Goal: Task Accomplishment & Management: Use online tool/utility

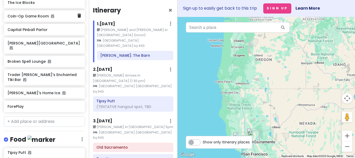
scroll to position [200, 0]
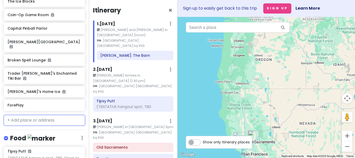
click at [35, 115] on input "text" at bounding box center [44, 120] width 81 height 10
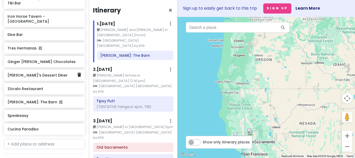
scroll to position [448, 0]
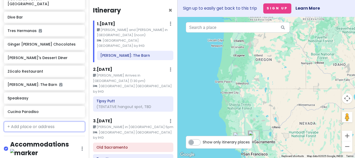
click at [31, 121] on input "text" at bounding box center [44, 126] width 81 height 10
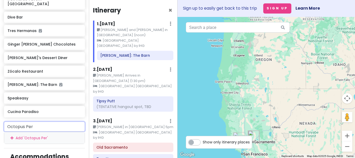
type input "Octopus [GEOGRAPHIC_DATA]"
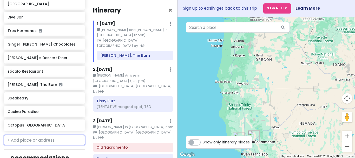
scroll to position [462, 0]
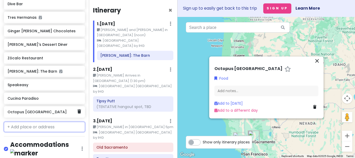
click at [55, 109] on h6 "Octopus [GEOGRAPHIC_DATA]" at bounding box center [43, 111] width 70 height 5
click at [80, 108] on link at bounding box center [79, 111] width 4 height 7
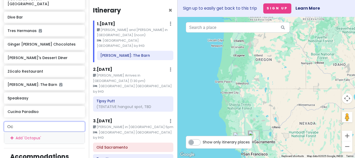
type input "O"
type input "c"
type input "Octopus [GEOGRAPHIC_DATA]"
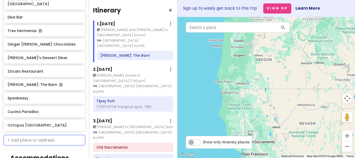
scroll to position [462, 0]
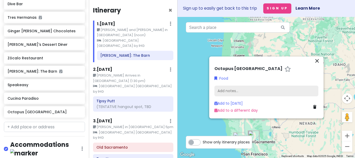
click at [230, 90] on div "Add notes..." at bounding box center [266, 90] width 104 height 11
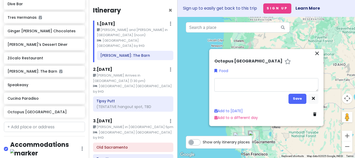
type textarea "x"
type textarea "[URL][DOMAIN_NAME]"
click at [298, 99] on button "Save" at bounding box center [297, 99] width 18 height 10
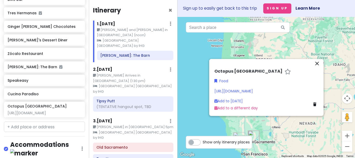
click at [288, 90] on div "[URL][DOMAIN_NAME]" at bounding box center [266, 91] width 104 height 6
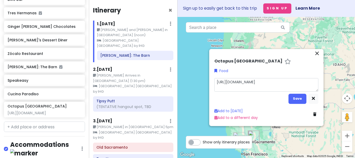
click at [287, 87] on textarea "[URL][DOMAIN_NAME]" at bounding box center [266, 85] width 104 height 14
type textarea "x"
type textarea "[URL][DOMAIN_NAME]"
type textarea "x"
type textarea "[URL][DOMAIN_NAME] [STREET_ADDRESS]"
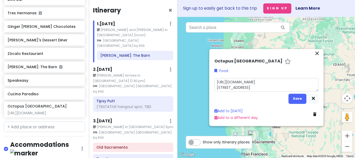
type textarea "x"
type textarea "[URL][DOMAIN_NAME] [STREET_ADDRESS]"
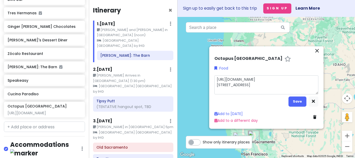
type textarea "x"
type textarea "[URL][DOMAIN_NAME] [STREET_ADDRESS]"
type textarea "x"
type textarea "[URL][DOMAIN_NAME] [STREET_ADDRESS] HH"
type textarea "x"
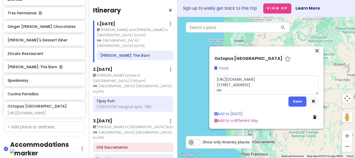
type textarea "[URL][DOMAIN_NAME] [STREET_ADDRESS] HH"
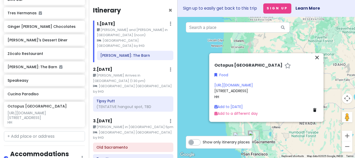
scroll to position [480, 0]
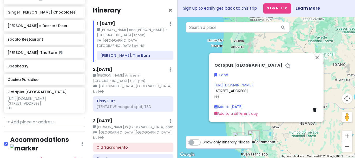
click at [238, 96] on div "[URL][DOMAIN_NAME] [STREET_ADDRESS] HH" at bounding box center [266, 90] width 104 height 17
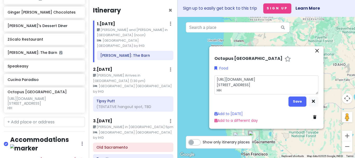
click at [232, 89] on textarea "[URL][DOMAIN_NAME] [STREET_ADDRESS] HH" at bounding box center [266, 84] width 104 height 19
type textarea "x"
type textarea "[URL][DOMAIN_NAME] [STREET_ADDRESS] HH"
type textarea "x"
type textarea "[URL][DOMAIN_NAME] [STREET_ADDRESS]"
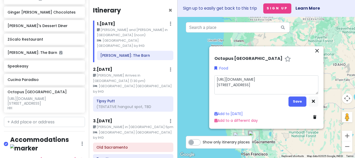
type textarea "x"
type textarea "[URL][DOMAIN_NAME] [STREET_ADDRESS]-"
type textarea "x"
type textarea "[URL][DOMAIN_NAME] [STREET_ADDRESS] HH 3-6"
type textarea "x"
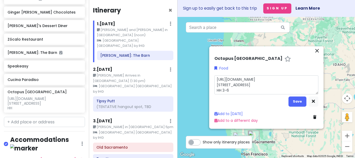
type textarea "[URL][DOMAIN_NAME] [STREET_ADDRESS] HH 3-6p"
type textarea "x"
type textarea "[URL][DOMAIN_NAME] [STREET_ADDRESS] HH 3-6pm"
type textarea "x"
type textarea "[URL][DOMAIN_NAME] [STREET_ADDRESS] HH 3-6pm;"
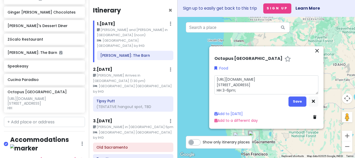
type textarea "x"
type textarea "[URL][DOMAIN_NAME] [STREET_ADDRESS] HH 3-6pm;"
type textarea "x"
type textarea "[URL][DOMAIN_NAME] [STREET_ADDRESS] HH 3-6pm; c"
type textarea "x"
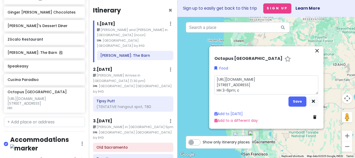
type textarea "[URL][DOMAIN_NAME] [STREET_ADDRESS] HH 3-6pm; cl"
type textarea "x"
type textarea "[URL][DOMAIN_NAME] [STREET_ADDRESS] HH 3-6pm; clo"
type textarea "x"
type textarea "[URL][DOMAIN_NAME] [STREET_ADDRESS] HH 3-6pm; clos"
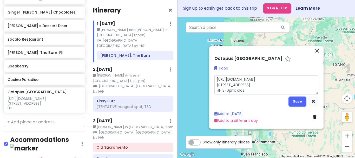
type textarea "x"
type textarea "[URL][DOMAIN_NAME] [STREET_ADDRESS] HH 3-6pm; close"
type textarea "x"
type textarea "[URL][DOMAIN_NAME] [STREET_ADDRESS] HH 3-6pm; close"
type textarea "x"
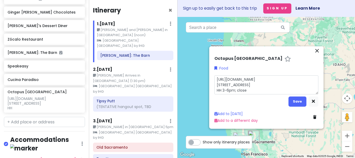
type textarea "[URL][DOMAIN_NAME] [STREET_ADDRESS] HH 3-6pm; close 9"
type textarea "x"
type textarea "[URL][DOMAIN_NAME] [STREET_ADDRESS] HH 3-6pm; close 9p"
type textarea "x"
type textarea "[URL][DOMAIN_NAME] [STREET_ADDRESS] HH 3-6pm; close 9pm"
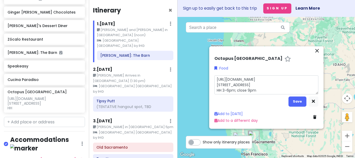
type textarea "x"
type textarea "[URL][DOMAIN_NAME] [STREET_ADDRESS] HH 3-6pm; close 9pm"
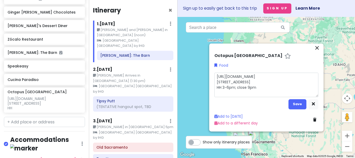
type textarea "x"
type textarea "[URL][DOMAIN_NAME] [STREET_ADDRESS] HH 3-6pm; close 9pm W"
type textarea "x"
type textarea "[URL][DOMAIN_NAME] [STREET_ADDRESS] HH 3-6pm; close 9pm We"
type textarea "x"
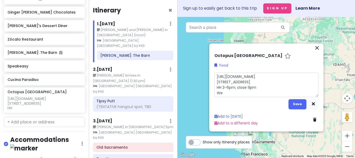
type textarea "[URL][DOMAIN_NAME] [STREET_ADDRESS] HH 3-6pm; close 9pm Wed"
type textarea "x"
type textarea "[URL][DOMAIN_NAME] [STREET_ADDRESS] HH 3-6pm; close 9pm Wedn"
type textarea "x"
type textarea "[URL][DOMAIN_NAME] [STREET_ADDRESS] HH 3-6pm; close 9pm Wedne"
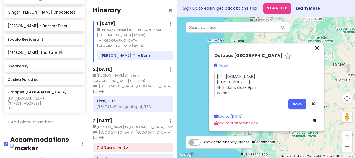
type textarea "x"
type textarea "[URL][DOMAIN_NAME] [STREET_ADDRESS] HH 3-6pm; close 9pm Wednes"
type textarea "x"
type textarea "[URL][DOMAIN_NAME] [STREET_ADDRESS] HH 3-6pm; close 9pm Wednesd"
type textarea "x"
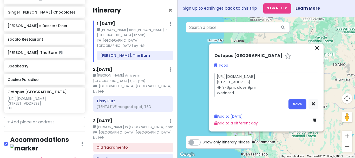
type textarea "[URL][DOMAIN_NAME] [STREET_ADDRESS] HH 3-6pm; close 9pm [GEOGRAPHIC_DATA]"
type textarea "x"
type textarea "[URL][DOMAIN_NAME] [STREET_ADDRESS] HH 3-6pm; close 9pm [DATE]"
type textarea "x"
type textarea "[URL][DOMAIN_NAME] [STREET_ADDRESS] HH 3-6pm; close 9pm [DATE]"
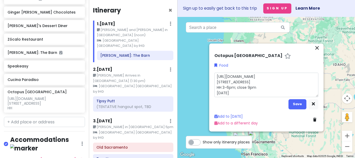
type textarea "x"
type textarea "[URL][DOMAIN_NAME] [STREET_ADDRESS] HH 3-6pm; close 9pm [DATE] S"
type textarea "x"
type textarea "[URL][DOMAIN_NAME] [STREET_ADDRESS] HH 3-6pm; close 9pm [DATE] Su"
type textarea "x"
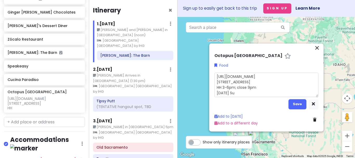
type textarea "[URL][DOMAIN_NAME] [STREET_ADDRESS] HH 3-6pm; close 9pm [DATE] Sun"
type textarea "x"
type textarea "[URL][DOMAIN_NAME] [STREET_ADDRESS] HH 3-6pm; close 9pm [DATE] Suns"
type textarea "x"
type textarea "[URL][DOMAIN_NAME] [STREET_ADDRESS] HH 3-6pm; close 9pm [DATE] Sunse"
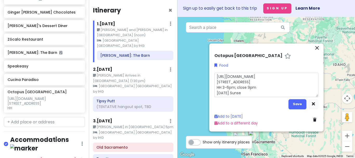
type textarea "x"
type textarea "[URL][DOMAIN_NAME] [STREET_ADDRESS] HH 3-6pm; close 9pm [DATE] Sunset"
type textarea "x"
type textarea "[URL][DOMAIN_NAME] [STREET_ADDRESS] HH 3-6pm; close 9pm [DATE] Sunset"
type textarea "x"
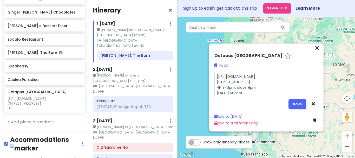
type textarea "[URL][DOMAIN_NAME] [STREET_ADDRESS] HH 3-6pm; close 9pm [DATE] Sunset S"
type textarea "x"
type textarea "[URL][DOMAIN_NAME] [STREET_ADDRESS] HH 3-6pm; close 9pm [DATE] Sunset Si"
type textarea "x"
type textarea "[URL][DOMAIN_NAME] [STREET_ADDRESS] HH 3-6pm; close 9pm [DATE] Sunset Sip"
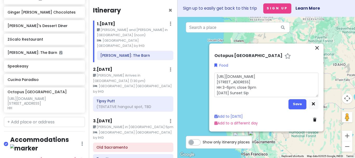
type textarea "x"
type textarea "[URL][DOMAIN_NAME] [STREET_ADDRESS] HH 3-6pm; close 9pm [DATE] Sunset Sip"
type textarea "x"
type textarea "[URL][DOMAIN_NAME] [STREET_ADDRESS] HH 3-6pm; close 9pm [DATE] Sunset Sip d"
type textarea "x"
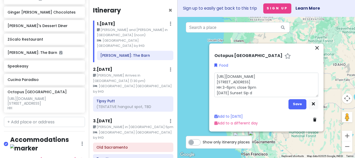
type textarea "[URL][DOMAIN_NAME] [STREET_ADDRESS] HH 3-6pm; close 9pm [DATE] Sunset Sip de"
type textarea "x"
type textarea "[URL][DOMAIN_NAME] [STREET_ADDRESS] HH 3-6pm; close 9pm [DATE] Sunset Sip dea"
type textarea "x"
type textarea "[URL][DOMAIN_NAME] [STREET_ADDRESS] HH 3-6pm; close 9pm [DATE] Sunset Sip deal"
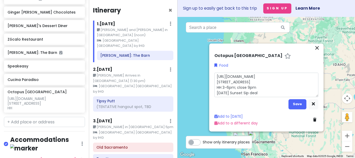
type textarea "x"
type textarea "[URL][DOMAIN_NAME] [STREET_ADDRESS] HH 3-6pm; close 9pm [DATE] Sunset Sip deals"
type textarea "x"
type textarea "[URL][DOMAIN_NAME] [STREET_ADDRESS] HH 3-6pm; close 9pm [DATE] Sunset Sip deal"
type textarea "x"
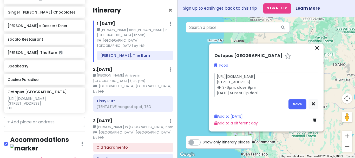
type textarea "[URL][DOMAIN_NAME] [STREET_ADDRESS] HH 3-6pm; close 9pm [DATE] Sunset Sip dea"
type textarea "x"
type textarea "[URL][DOMAIN_NAME] [STREET_ADDRESS] HH 3-6pm; close 9pm [DATE] Sunset Sip de"
type textarea "x"
type textarea "[URL][DOMAIN_NAME] [STREET_ADDRESS] HH 3-6pm; close 9pm [DATE] Sunset Sip d"
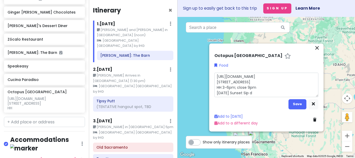
type textarea "x"
type textarea "[URL][DOMAIN_NAME] [STREET_ADDRESS] HH 3-6pm; close 9pm [DATE] Sunset Sip"
type textarea "x"
type textarea "[URL][DOMAIN_NAME] [STREET_ADDRESS] HH 3-6pm; close 9pm [DATE] Sunset Sip"
type textarea "x"
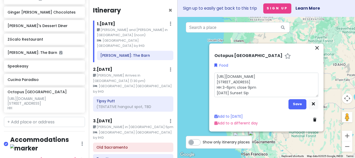
type textarea "[URL][DOMAIN_NAME] [STREET_ADDRESS] HH 3-6pm; close 9pm [DATE] Sunset Sips"
type textarea "x"
type textarea "[URL][DOMAIN_NAME] [STREET_ADDRESS] HH 3-6pm; close 9pm [DATE] Sunset Sips"
type textarea "x"
type textarea "[URL][DOMAIN_NAME] [STREET_ADDRESS] HH 3-6pm; close 9pm [DATE] Sunset Sips ("
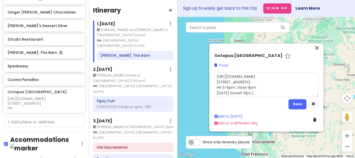
type textarea "x"
type textarea "[URL][DOMAIN_NAME] [STREET_ADDRESS] HH 3-6pm; close 9pm [DATE] Sunset Sips ($"
type textarea "x"
type textarea "[URL][DOMAIN_NAME] [STREET_ADDRESS] HH 3-6pm; close 9pm [DATE] Sunset Sips ($5"
type textarea "x"
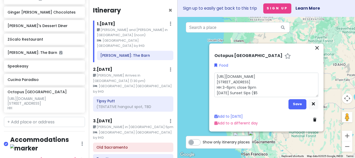
type textarea "[URL][DOMAIN_NAME] [STREET_ADDRESS] HH 3-6pm; close 9pm [DATE] Sunset Sips ($5/"
type textarea "x"
type textarea "[URL][DOMAIN_NAME] [STREET_ADDRESS] HH 3-6pm; close 9pm [DATE] Sunset Sips ($5/$"
type textarea "x"
type textarea "[URL][DOMAIN_NAME] [STREET_ADDRESS] HH 3-6pm; close 9pm [DATE] Sunset Sips ($5/…"
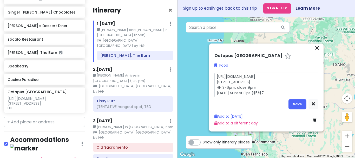
type textarea "x"
type textarea "[URL][DOMAIN_NAME] [STREET_ADDRESS] HH 3-6pm; close 9pm [DATE] Sunset Sips ($5/…"
type textarea "x"
type textarea "[URL][DOMAIN_NAME] [STREET_ADDRESS] HH 3-6pm; close 9pm [DATE] Sunset Sips ($5/…"
type textarea "x"
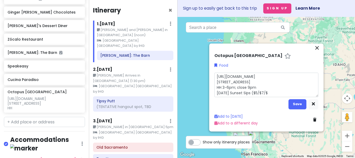
type textarea "[URL][DOMAIN_NAME] [STREET_ADDRESS] HH 3-6pm; close 9pm [DATE] Sunset Sips ($5/…"
type textarea "x"
type textarea "[URL][DOMAIN_NAME] [STREET_ADDRESS] HH 3-6pm; close 9pm [DATE] Sunset Sips ($5/…"
type textarea "x"
type textarea "[URL][DOMAIN_NAME] [STREET_ADDRESS] HH 3-6pm; close 9pm [DATE] Sunset Sips ($5/…"
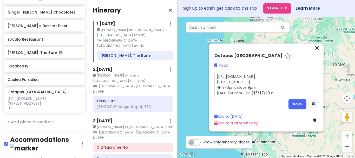
type textarea "x"
type textarea "[URL][DOMAIN_NAME] [STREET_ADDRESS] HH 3-6pm; close 9pm [DATE] Sunset Sips ($5/…"
type textarea "x"
type textarea "[URL][DOMAIN_NAME] [STREET_ADDRESS] HH 3-6pm; close 9pm [DATE] Sunset Sips ($5/…"
type textarea "x"
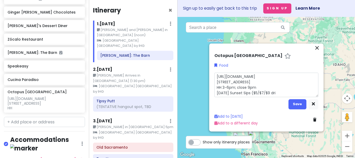
type textarea "[URL][DOMAIN_NAME] [STREET_ADDRESS] HH 3-6pm; close 9pm [DATE] Sunset Sips ($5/…"
type textarea "x"
type textarea "[URL][DOMAIN_NAME] [STREET_ADDRESS] HH 3-6pm; close 9pm [DATE] Sunset Sips ($5/…"
type textarea "x"
type textarea "[URL][DOMAIN_NAME] [STREET_ADDRESS] HH 3-6pm; close 9pm [DATE] Sunset Sips ($5/…"
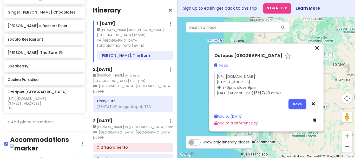
type textarea "x"
type textarea "[URL][DOMAIN_NAME] [STREET_ADDRESS] HH 3-6pm; close 9pm [DATE] Sunset Sips ($5/…"
click at [298, 103] on button "Save" at bounding box center [297, 104] width 18 height 10
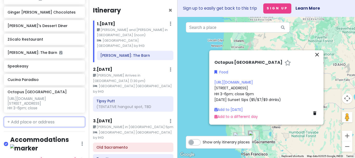
click at [39, 117] on input "text" at bounding box center [44, 122] width 81 height 10
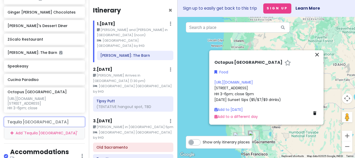
type input "Tequila [GEOGRAPHIC_DATA]"
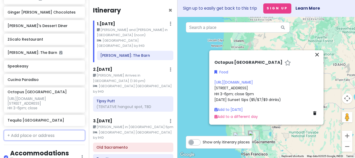
scroll to position [493, 0]
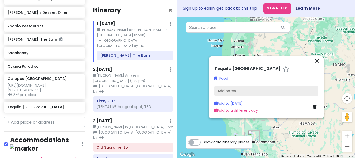
click at [248, 92] on div "Add notes..." at bounding box center [266, 90] width 104 height 11
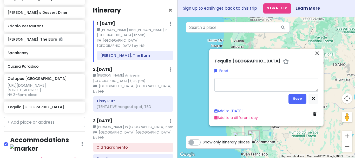
type textarea "x"
type textarea "[URL][DOMAIN_NAME]"
type textarea "x"
type textarea "[URL][DOMAIN_NAME]"
type textarea "x"
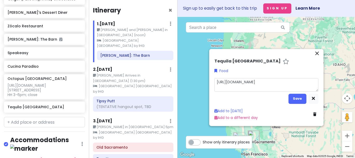
type textarea "[URL][DOMAIN_NAME] H"
type textarea "x"
type textarea "[URL][DOMAIN_NAME] HH"
type textarea "x"
type textarea "[URL][DOMAIN_NAME] HH3"
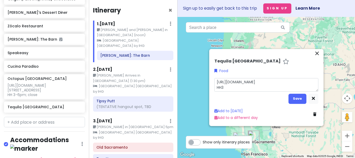
type textarea "x"
type textarea "[URL][DOMAIN_NAME] HH3-"
type textarea "x"
type textarea "[URL][DOMAIN_NAME] HH3-5"
type textarea "x"
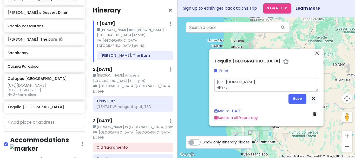
type textarea "[URL][DOMAIN_NAME] HH3-"
type textarea "x"
type textarea "[URL][DOMAIN_NAME] HH3"
type textarea "x"
type textarea "[URL][DOMAIN_NAME] HH"
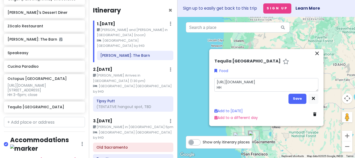
type textarea "x"
type textarea "[URL][DOMAIN_NAME] HH"
type textarea "x"
type textarea "[URL][DOMAIN_NAME] HH 3"
type textarea "x"
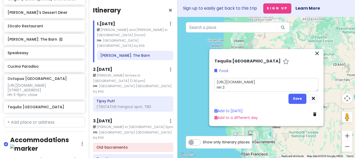
type textarea "[URL][DOMAIN_NAME] HH 3-"
type textarea "x"
type textarea "[URL][DOMAIN_NAME] HH 3-5"
type textarea "x"
type textarea "[URL][DOMAIN_NAME] HH 3-5p"
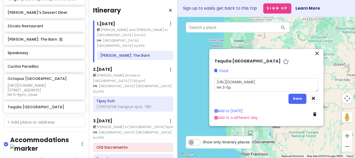
type textarea "x"
type textarea "[URL][DOMAIN_NAME] HH 3-5pm"
type textarea "x"
type textarea "[URL][DOMAIN_NAME] HH 3-5pm"
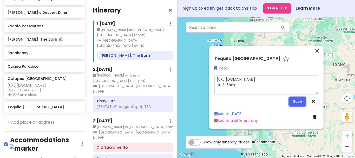
type textarea "x"
type textarea "[URL][DOMAIN_NAME] HH 3-5pm S"
type textarea "x"
type textarea "[URL][DOMAIN_NAME] HH 3-5pm Su"
type textarea "x"
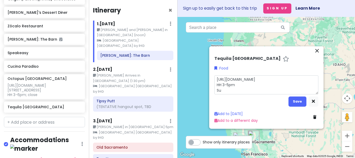
type textarea "[URL][DOMAIN_NAME] HH 3-5pm Sun"
type textarea "x"
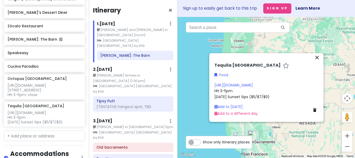
scroll to position [507, 0]
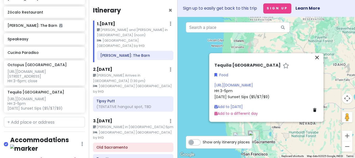
click at [291, 94] on div "[URL][DOMAIN_NAME] HH 3-5pm [DATE] Sunset Sips ($5/$7/$9)" at bounding box center [266, 90] width 104 height 17
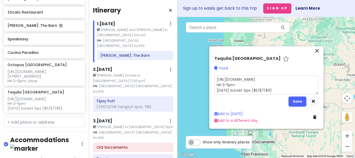
click at [294, 76] on textarea "[URL][DOMAIN_NAME] HH 3-5pm [DATE] Sunset Sips ($5/$7/$9)" at bounding box center [266, 84] width 104 height 19
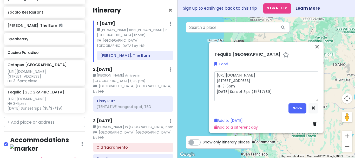
click at [264, 91] on textarea "[URL][DOMAIN_NAME] [STREET_ADDRESS] HH 3-5pm [DATE] Sunset Sips ($5/$7/$9)" at bounding box center [266, 86] width 104 height 30
click at [240, 91] on textarea "[URL][DOMAIN_NAME] [STREET_ADDRESS] HH 3-5pm; W close 8pm [DATE] Sunset Sips ($…" at bounding box center [266, 86] width 104 height 30
click at [267, 92] on textarea "[URL][DOMAIN_NAME] [STREET_ADDRESS] HH 3-5pm; WTh close 8pm [DATE] Sunset Sips …" at bounding box center [266, 86] width 104 height 30
click at [298, 108] on button "Save" at bounding box center [297, 108] width 18 height 10
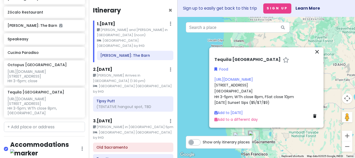
scroll to position [512, 0]
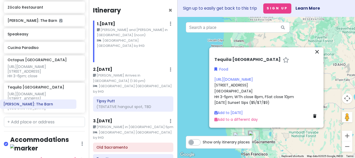
drag, startPoint x: 140, startPoint y: 50, endPoint x: 43, endPoint y: 105, distance: 111.1
click at [43, 105] on div "Cool Kids Vacation Private Change Dates Make a Copy Delete Trip Go Pro ⚡️ Give …" at bounding box center [177, 79] width 355 height 158
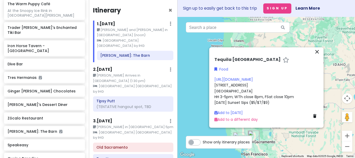
scroll to position [396, 0]
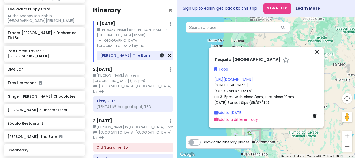
click at [169, 53] on icon at bounding box center [169, 55] width 3 height 4
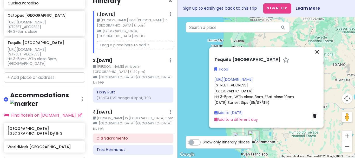
scroll to position [0, 0]
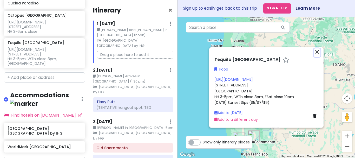
click at [317, 52] on icon "close" at bounding box center [317, 52] width 6 height 6
